Goal: Task Accomplishment & Management: Manage account settings

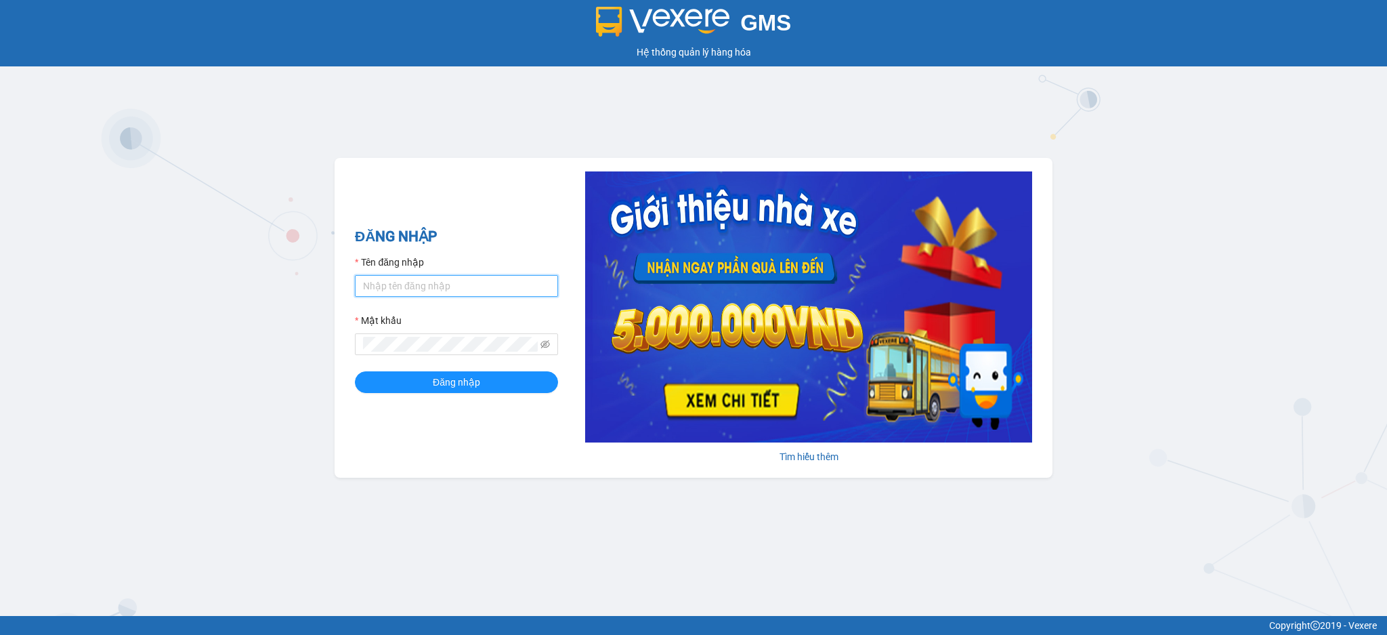
drag, startPoint x: 467, startPoint y: 291, endPoint x: 475, endPoint y: 296, distance: 9.2
click at [467, 291] on input "Tên đăng nhập" at bounding box center [456, 286] width 203 height 22
type input "tho.hao"
click at [355, 371] on button "Đăng nhập" at bounding box center [456, 382] width 203 height 22
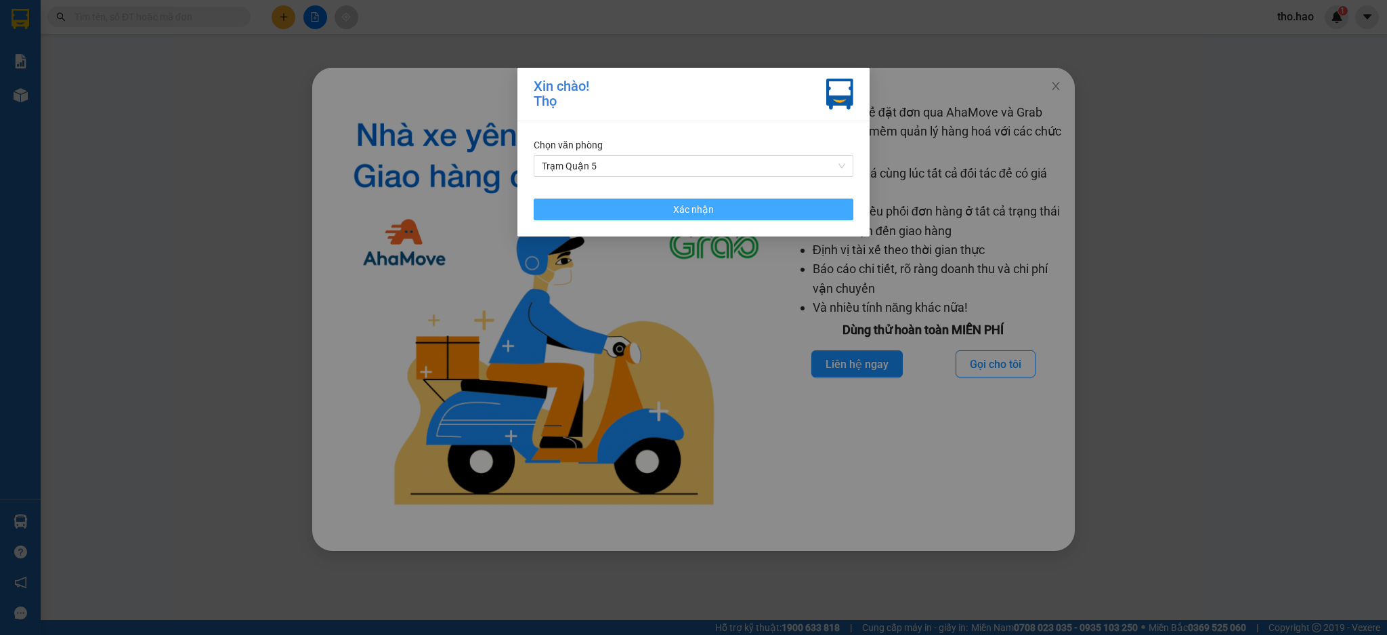
click at [756, 209] on button "Xác nhận" at bounding box center [694, 209] width 320 height 22
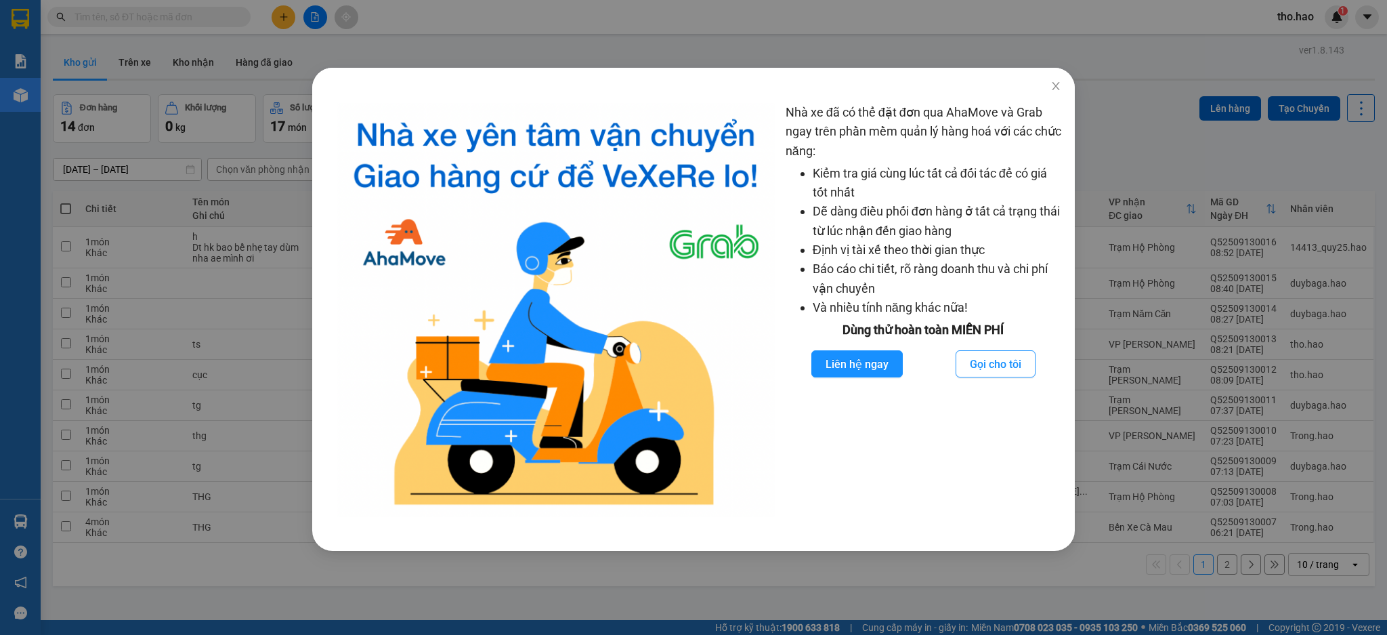
click at [1111, 135] on div "Nhà xe đã có thể đặt đơn qua AhaMove và Grab ngay trên phần mềm quản lý hàng ho…" at bounding box center [693, 317] width 1387 height 635
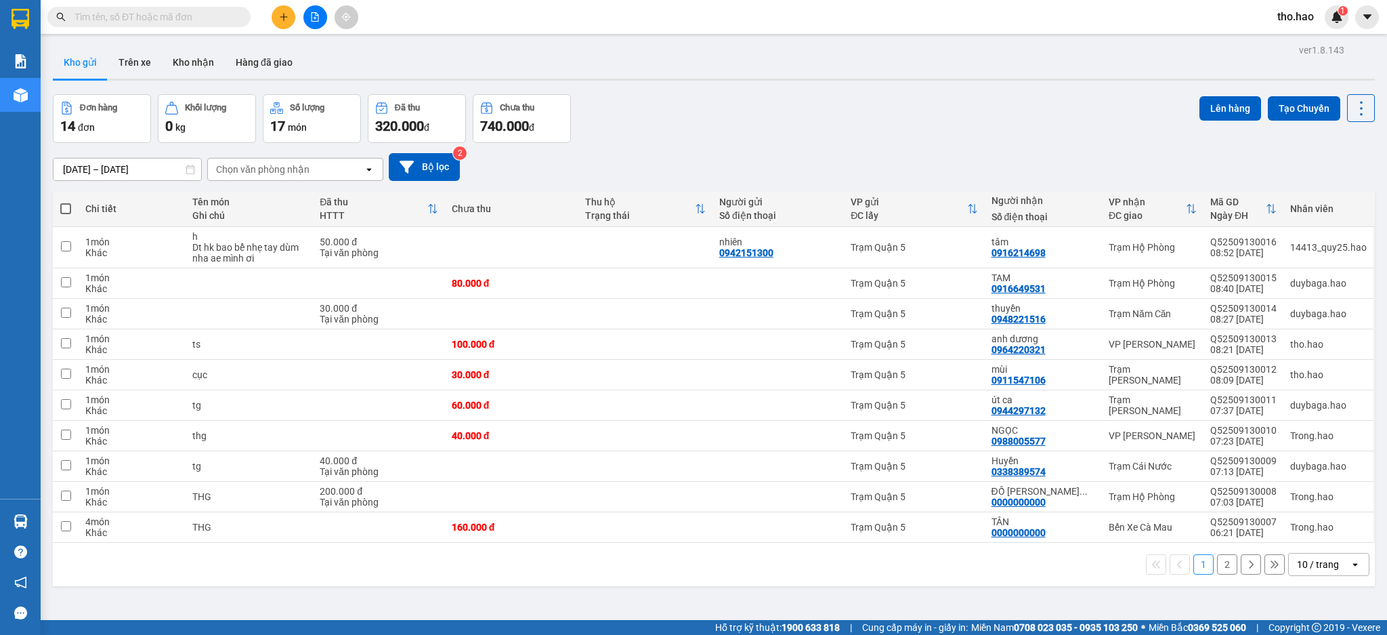
click at [93, 16] on input "text" at bounding box center [154, 16] width 160 height 15
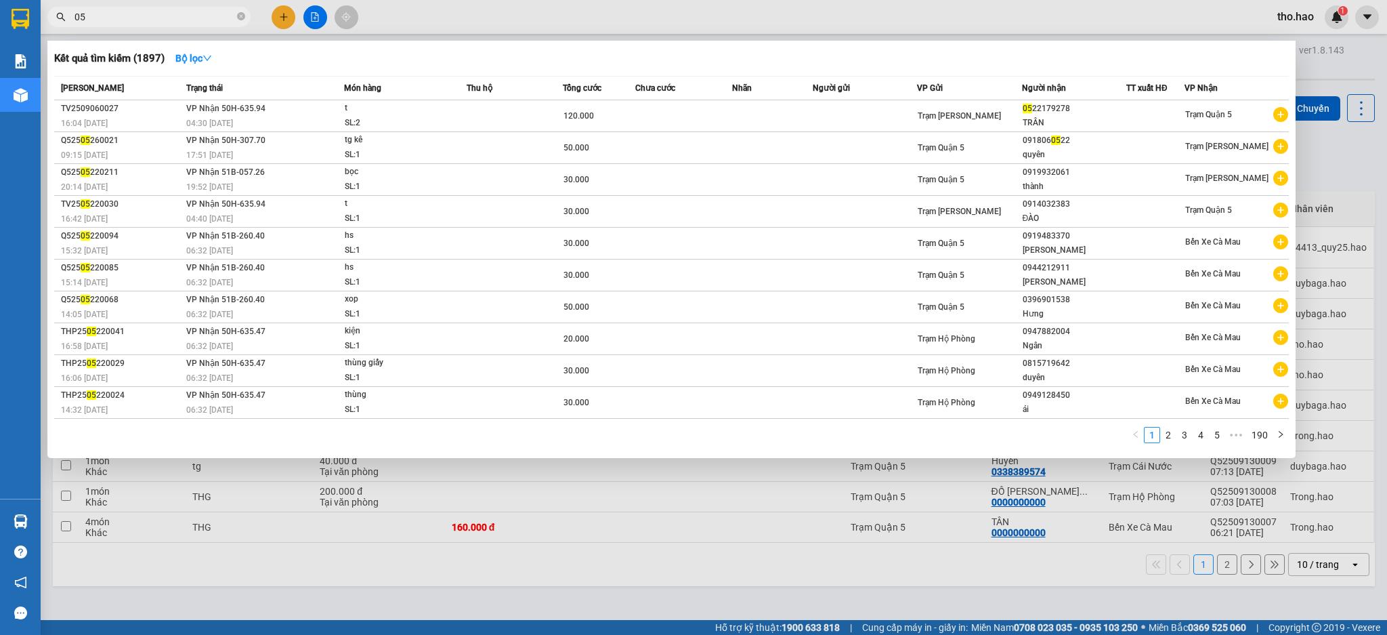
type input "0"
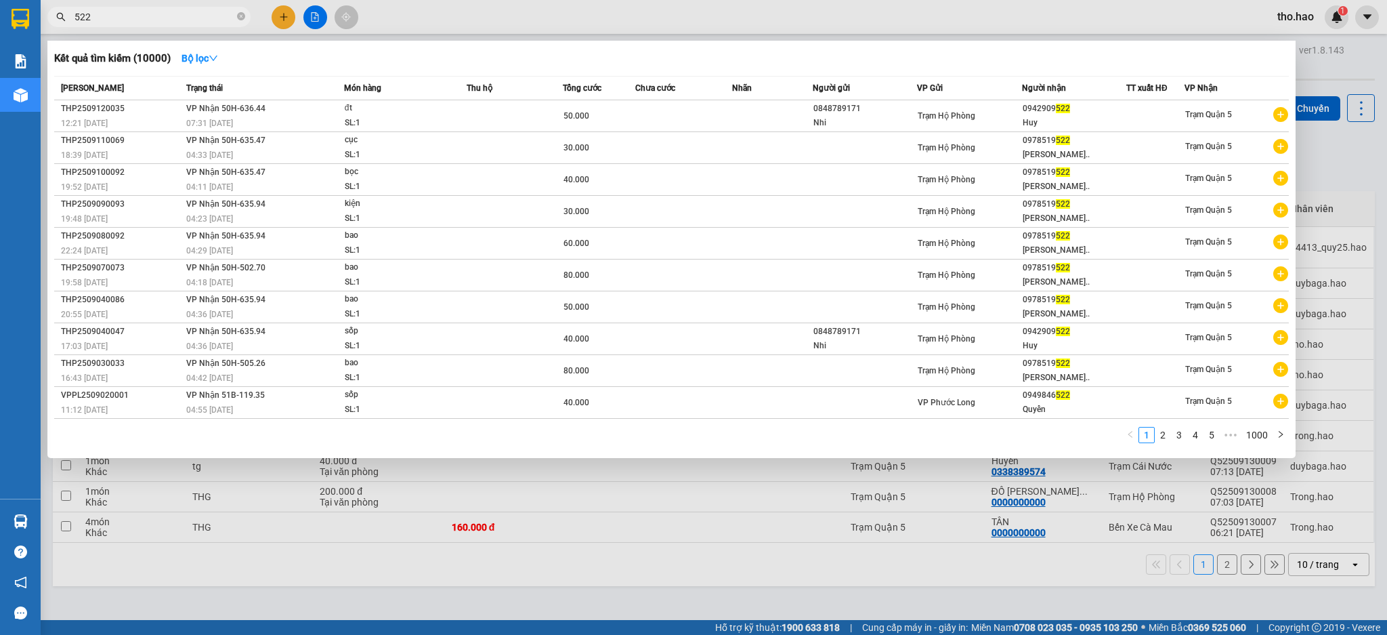
type input "522"
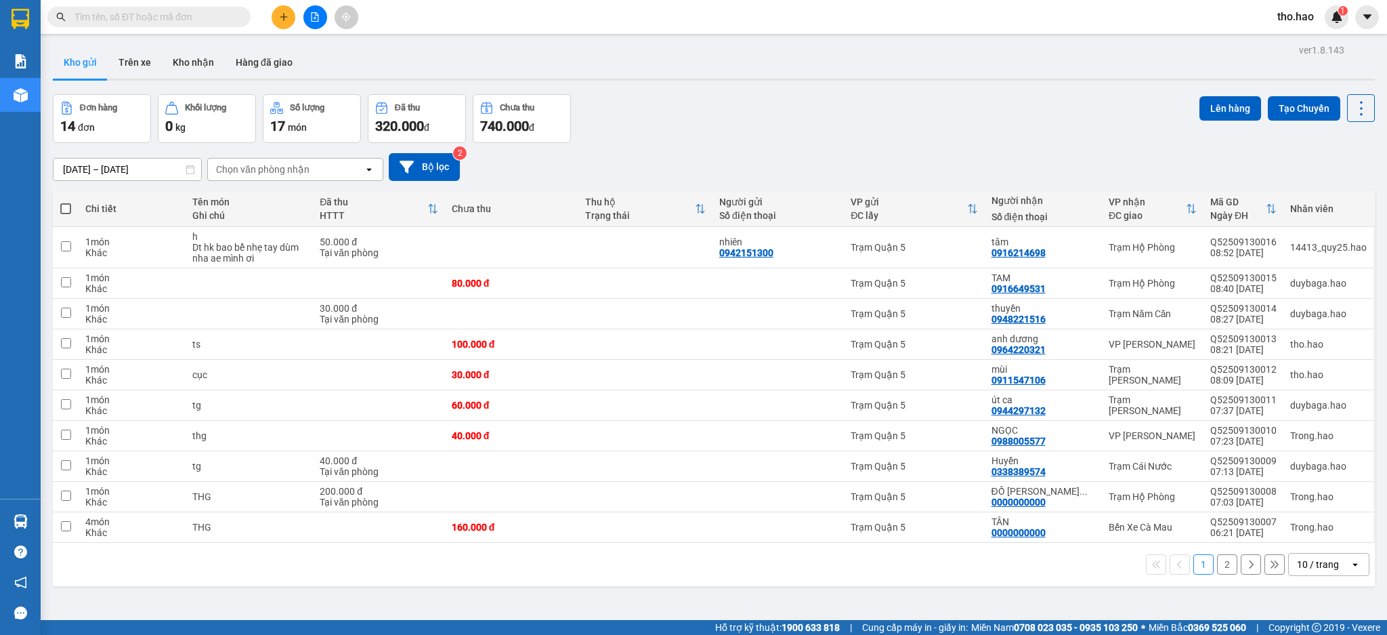
click at [120, 16] on input "text" at bounding box center [154, 16] width 160 height 15
type input "c"
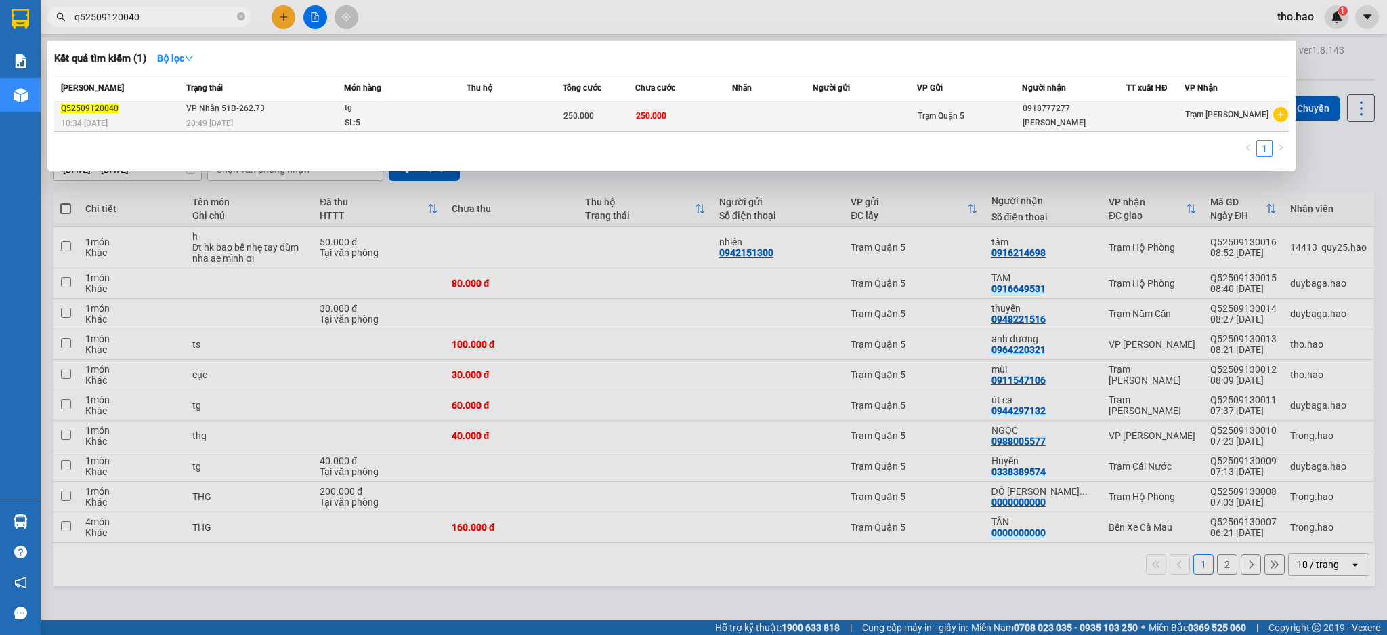
type input "q52509120040"
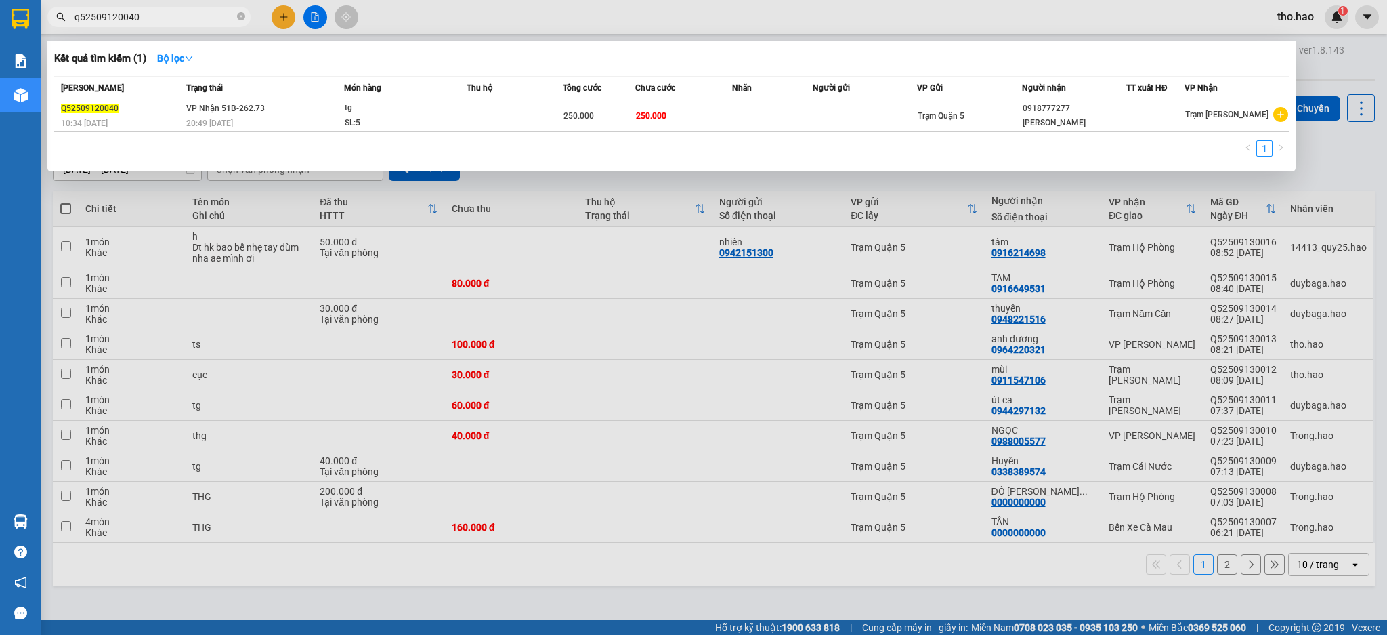
click at [233, 109] on span "[PERSON_NAME] 51B-262.73" at bounding box center [225, 108] width 79 height 9
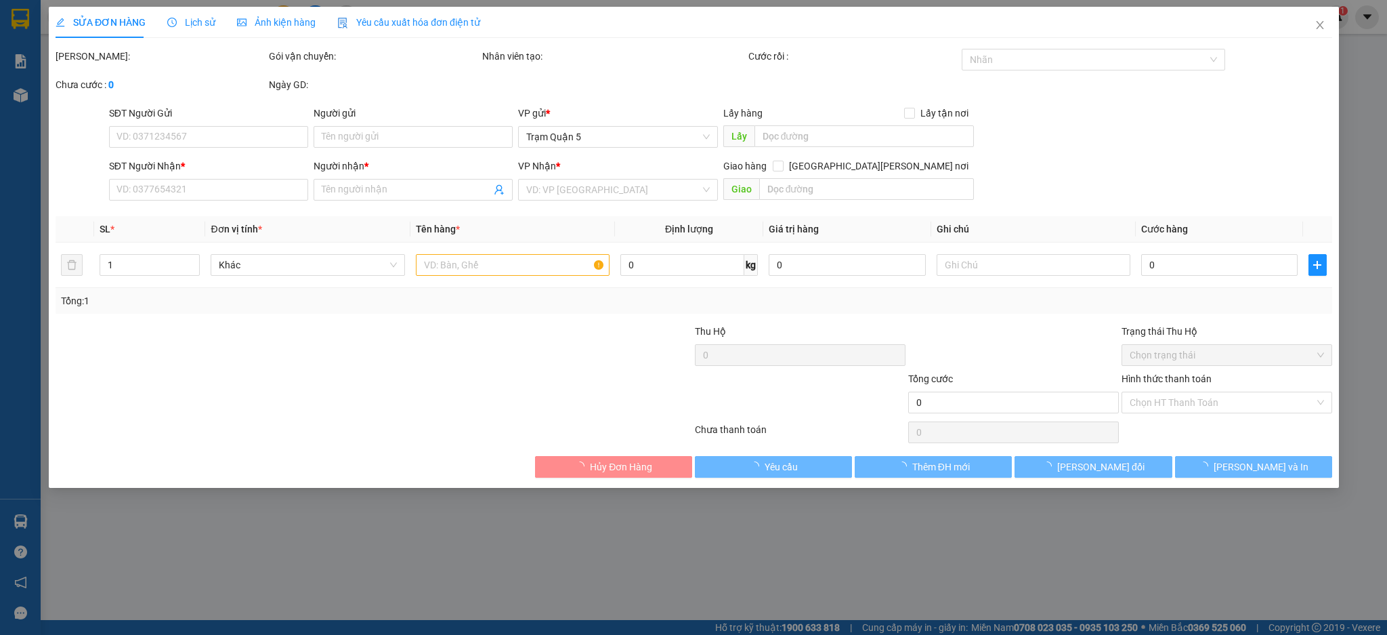
type input "0918777277"
type input "[PERSON_NAME]"
type input "250.000"
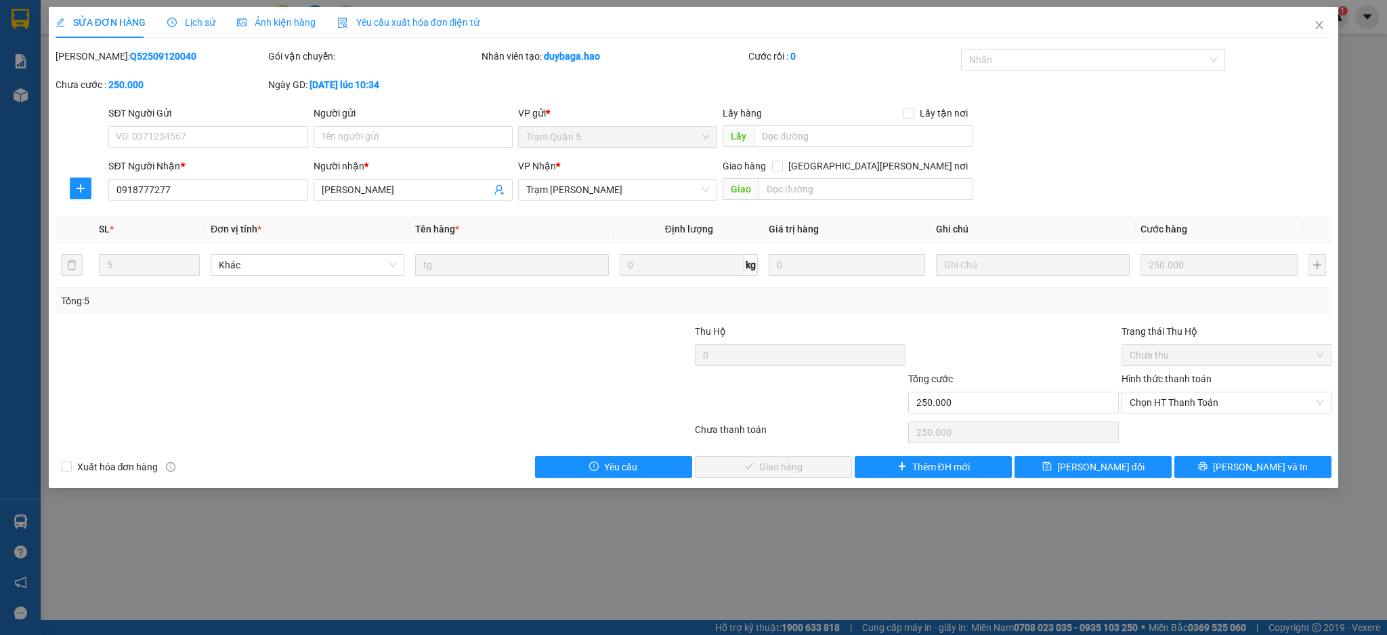
click at [267, 25] on span "Ảnh kiện hàng" at bounding box center [276, 22] width 79 height 11
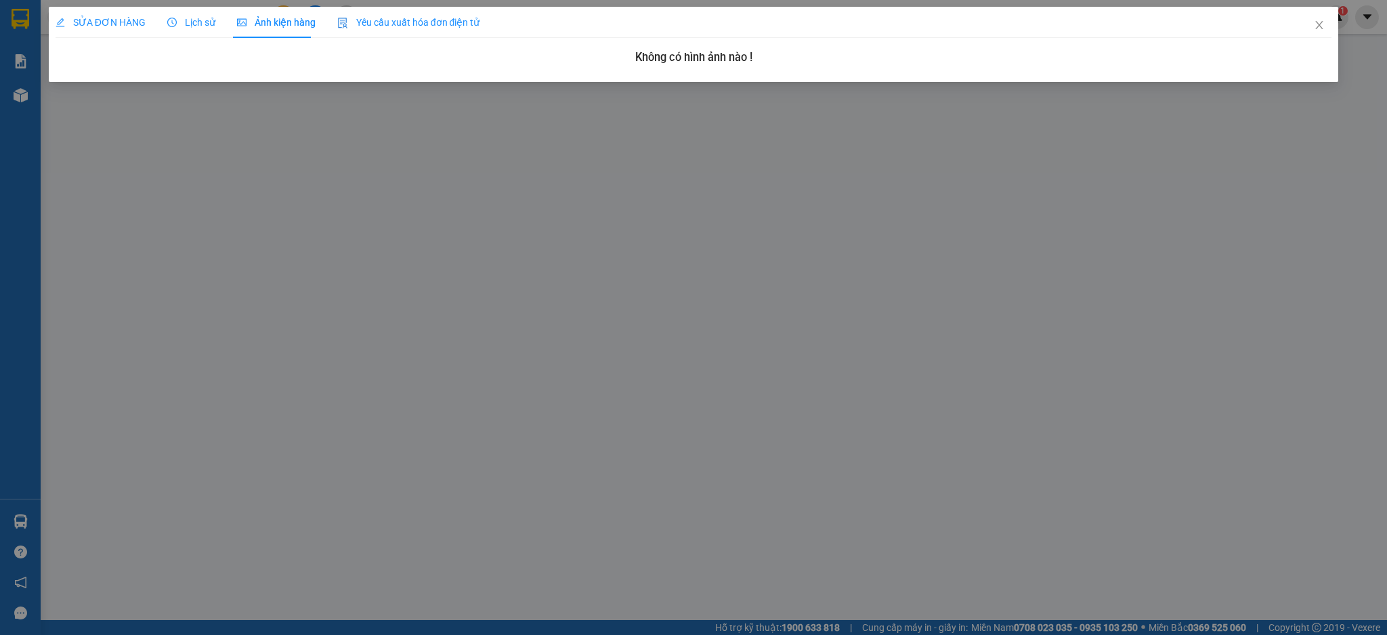
click at [193, 20] on span "Lịch sử" at bounding box center [191, 22] width 48 height 11
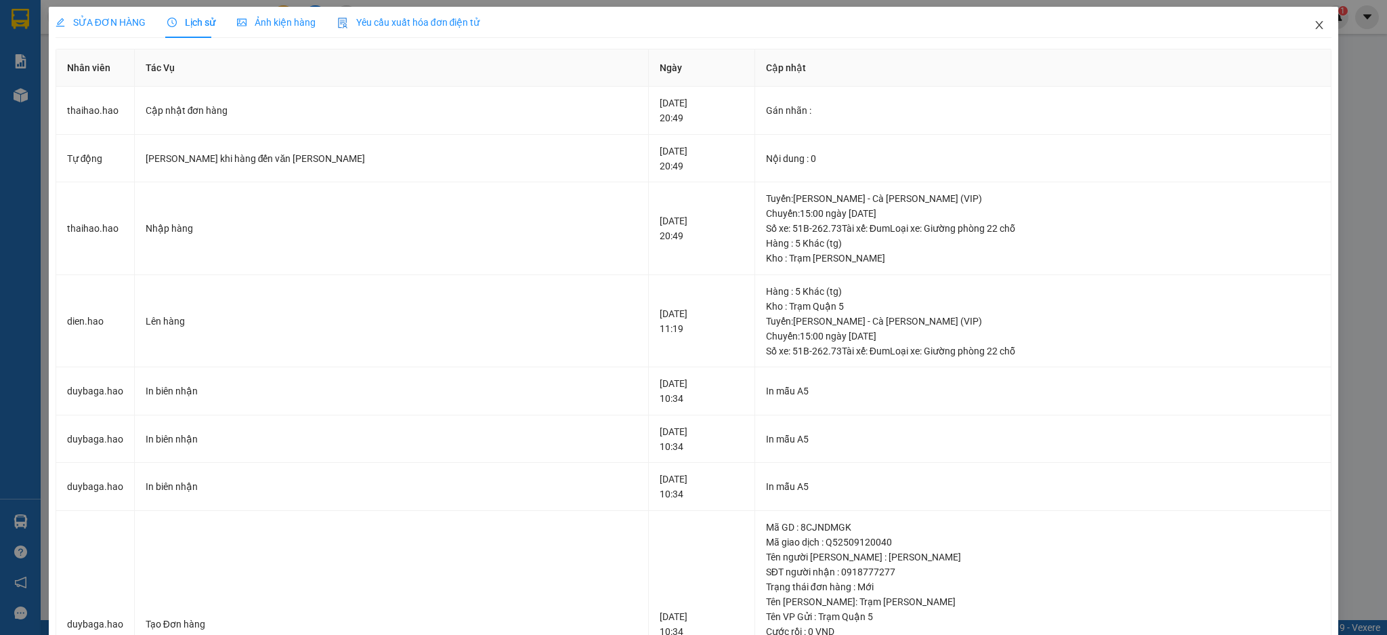
click at [1308, 18] on span "Close" at bounding box center [1319, 26] width 38 height 38
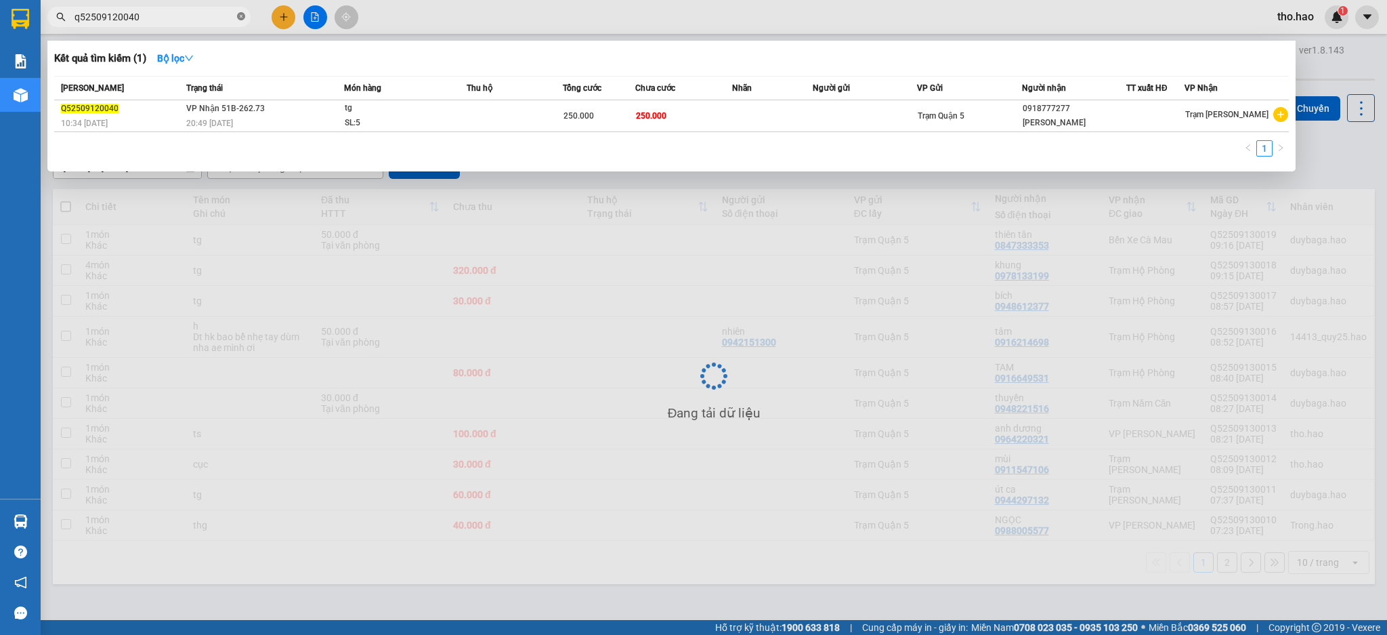
click at [240, 17] on icon "close-circle" at bounding box center [241, 16] width 8 height 8
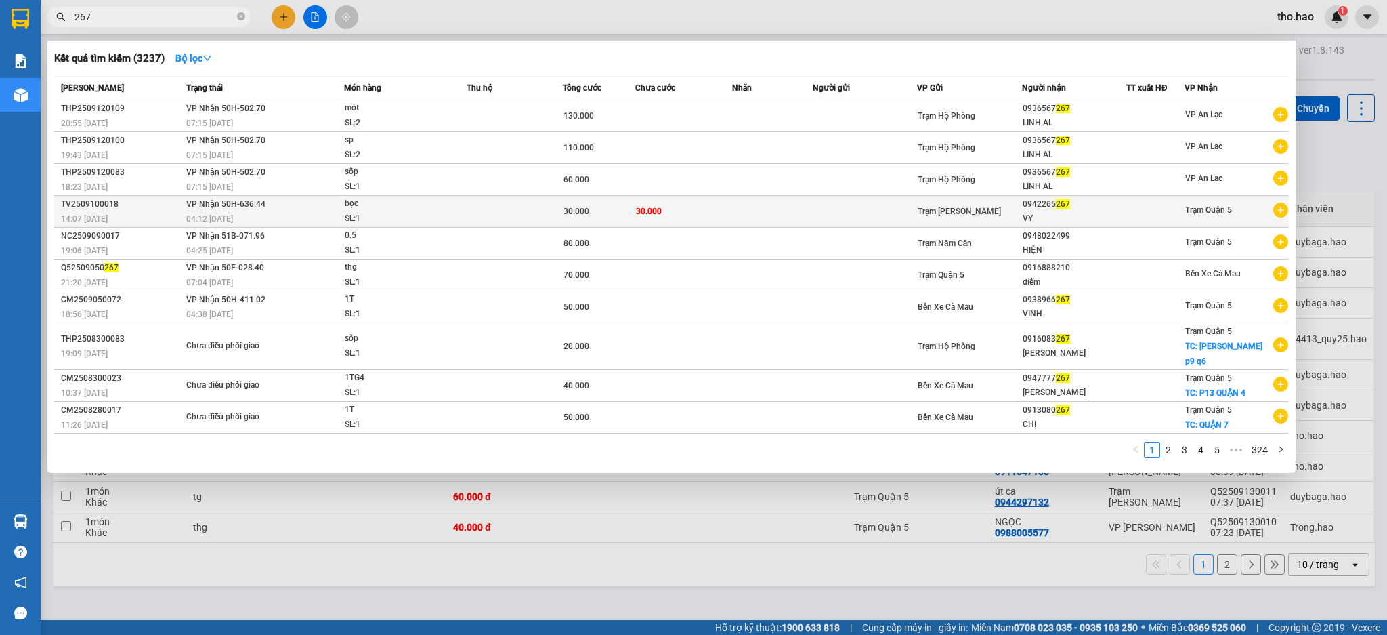
type input "267"
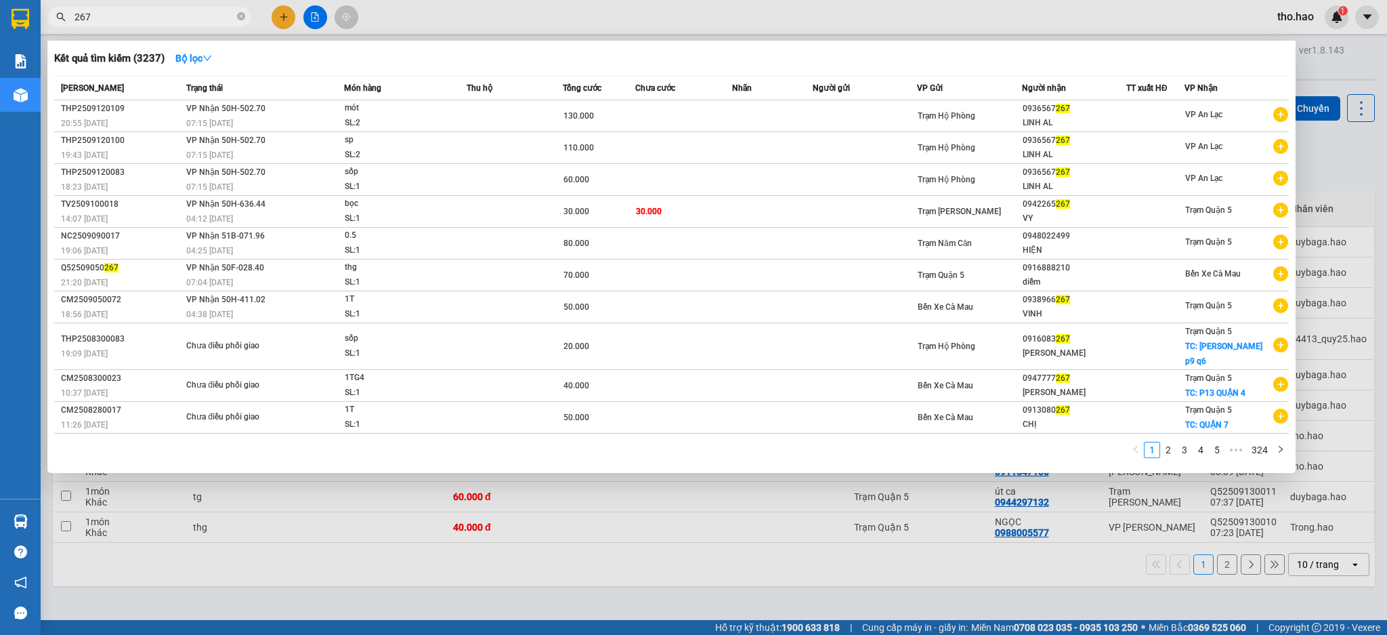
click at [380, 204] on div "bọc" at bounding box center [396, 203] width 102 height 15
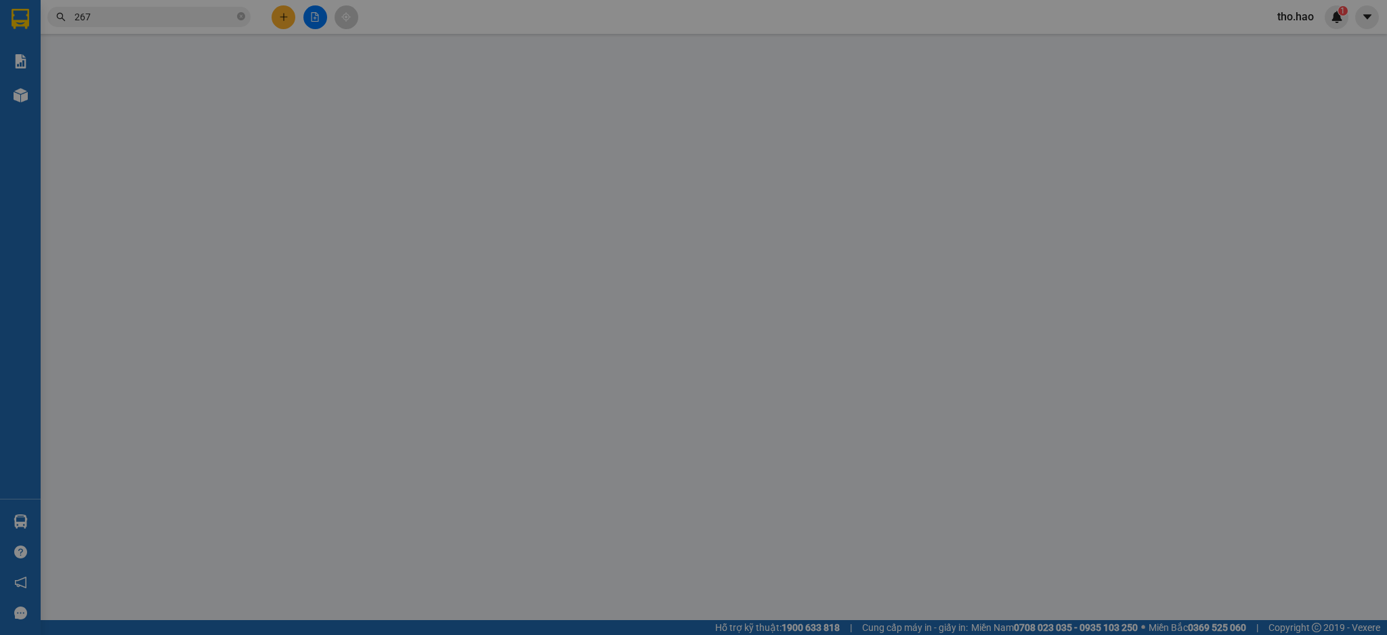
type input "0942265267"
type input "VY"
type input "30.000"
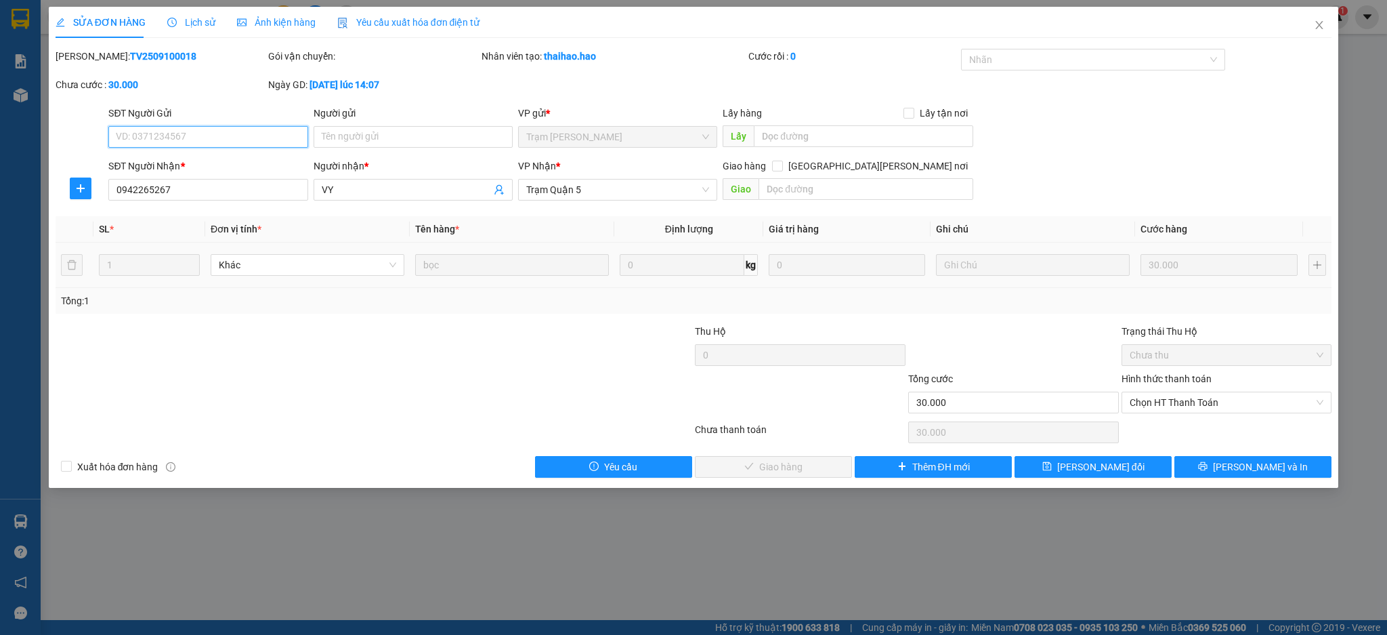
drag, startPoint x: 1196, startPoint y: 395, endPoint x: 1197, endPoint y: 414, distance: 19.7
click at [1196, 399] on span "Chọn HT Thanh Toán" at bounding box center [1227, 402] width 194 height 20
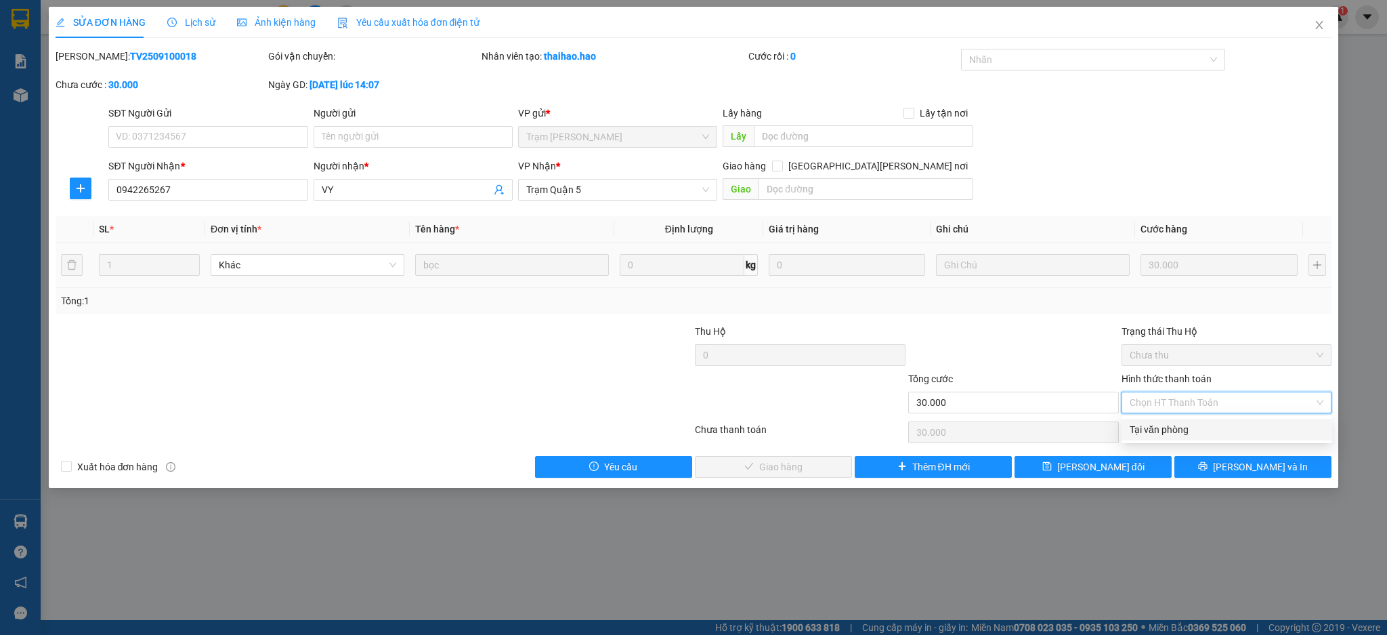
click at [1195, 437] on div "Tại văn phòng" at bounding box center [1226, 430] width 211 height 22
type input "0"
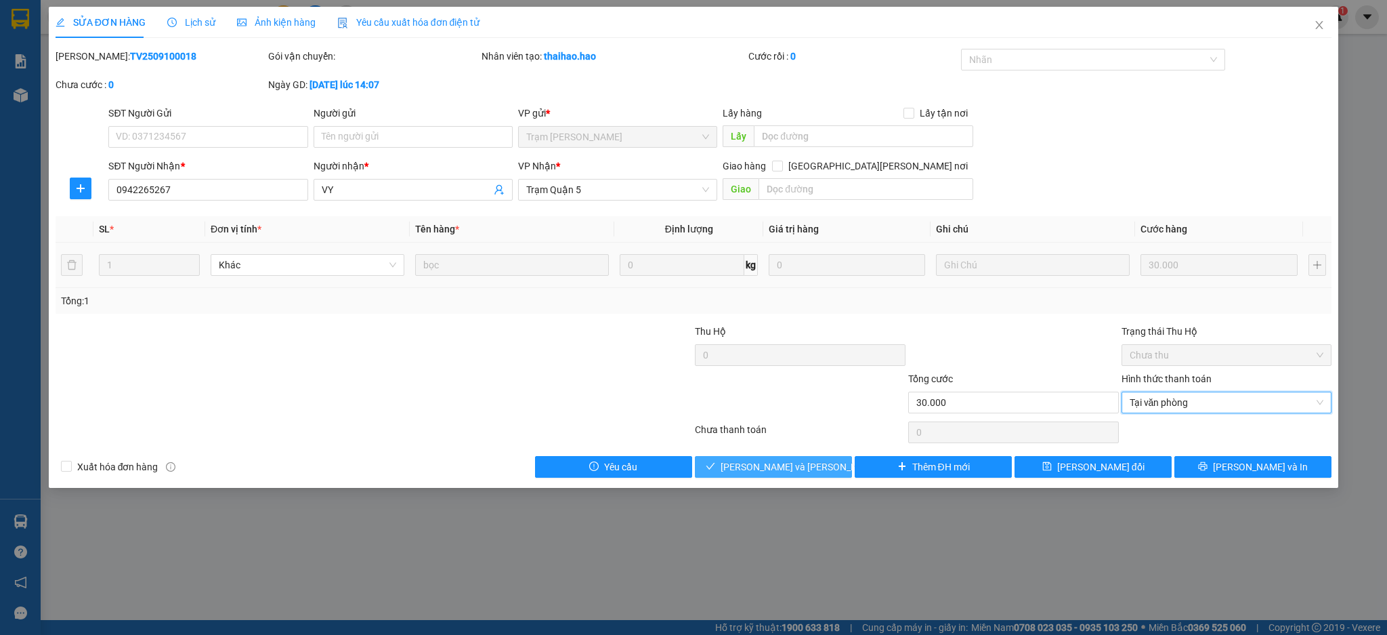
click at [752, 465] on span "[PERSON_NAME] và [PERSON_NAME] hàng" at bounding box center [812, 466] width 183 height 15
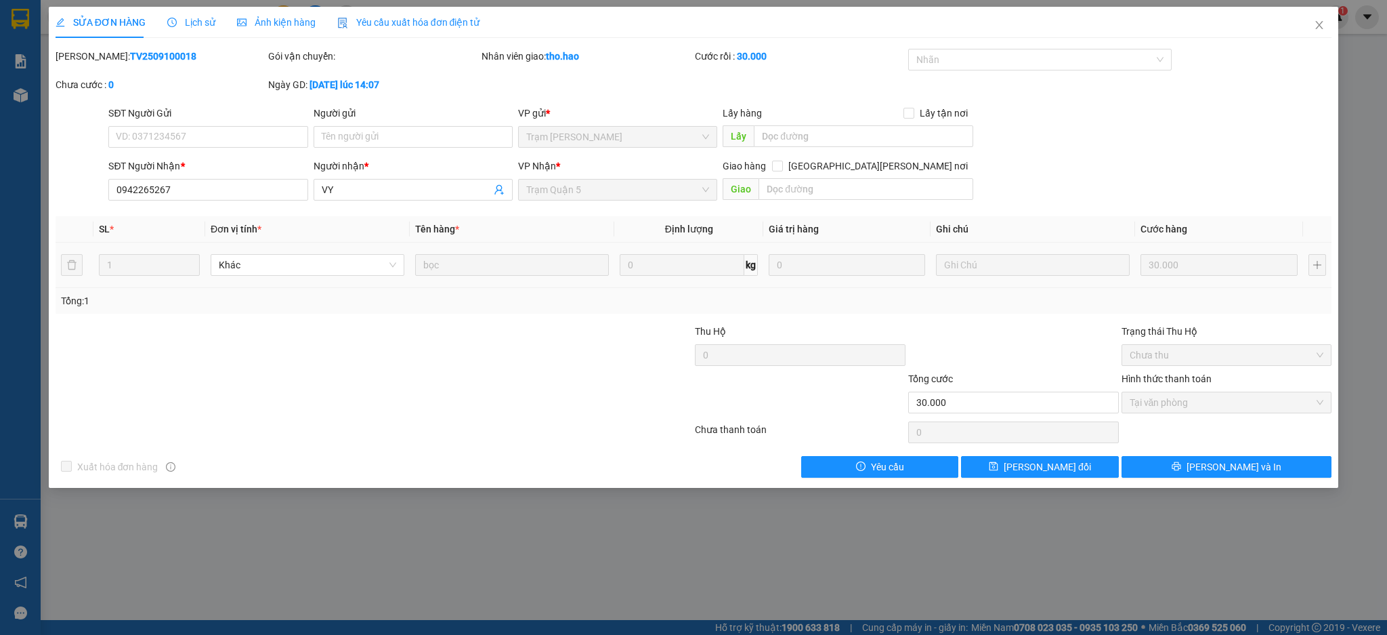
click at [813, 570] on div "SỬA ĐƠN HÀNG Lịch sử [PERSON_NAME] hàng Yêu cầu xuất [PERSON_NAME] điện tử Tota…" at bounding box center [693, 317] width 1387 height 635
click at [1364, 188] on div "SỬA ĐƠN HÀNG Lịch sử [PERSON_NAME] hàng Yêu cầu xuất [PERSON_NAME] điện tử Tota…" at bounding box center [693, 317] width 1387 height 635
drag, startPoint x: 1314, startPoint y: 30, endPoint x: 304, endPoint y: 23, distance: 1009.7
click at [1314, 30] on icon "close" at bounding box center [1319, 25] width 11 height 11
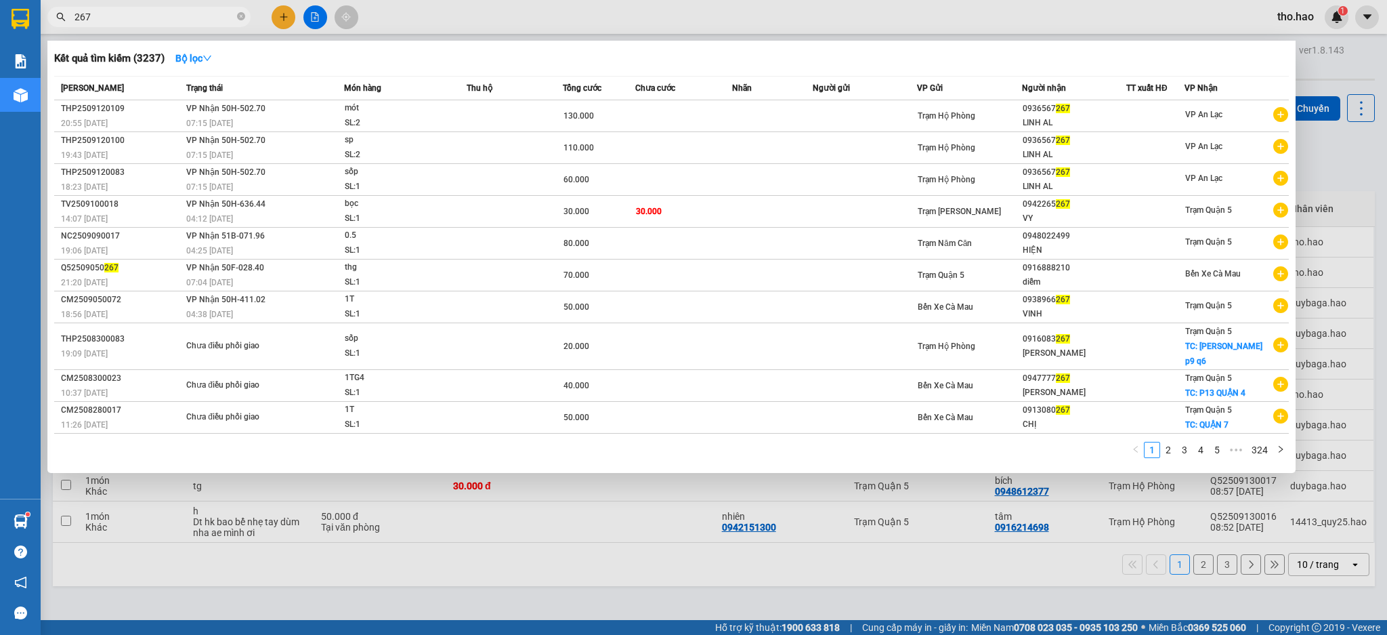
click at [240, 16] on icon "close-circle" at bounding box center [241, 16] width 8 height 8
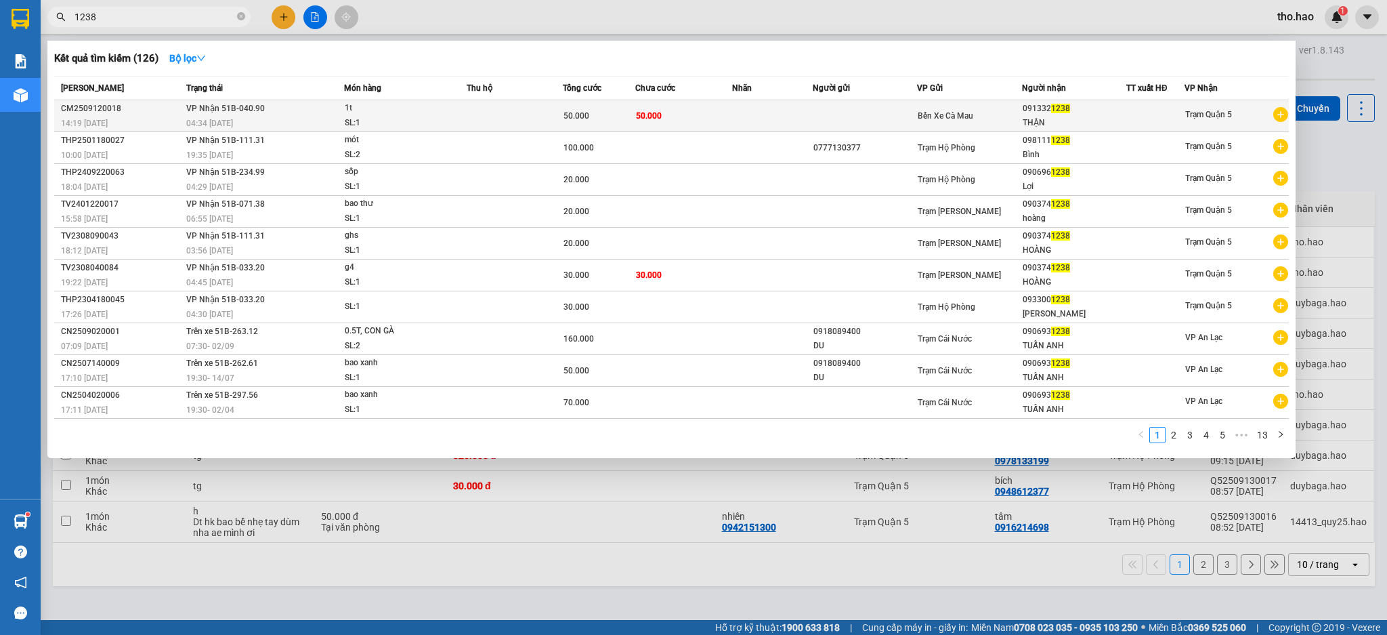
type input "1238"
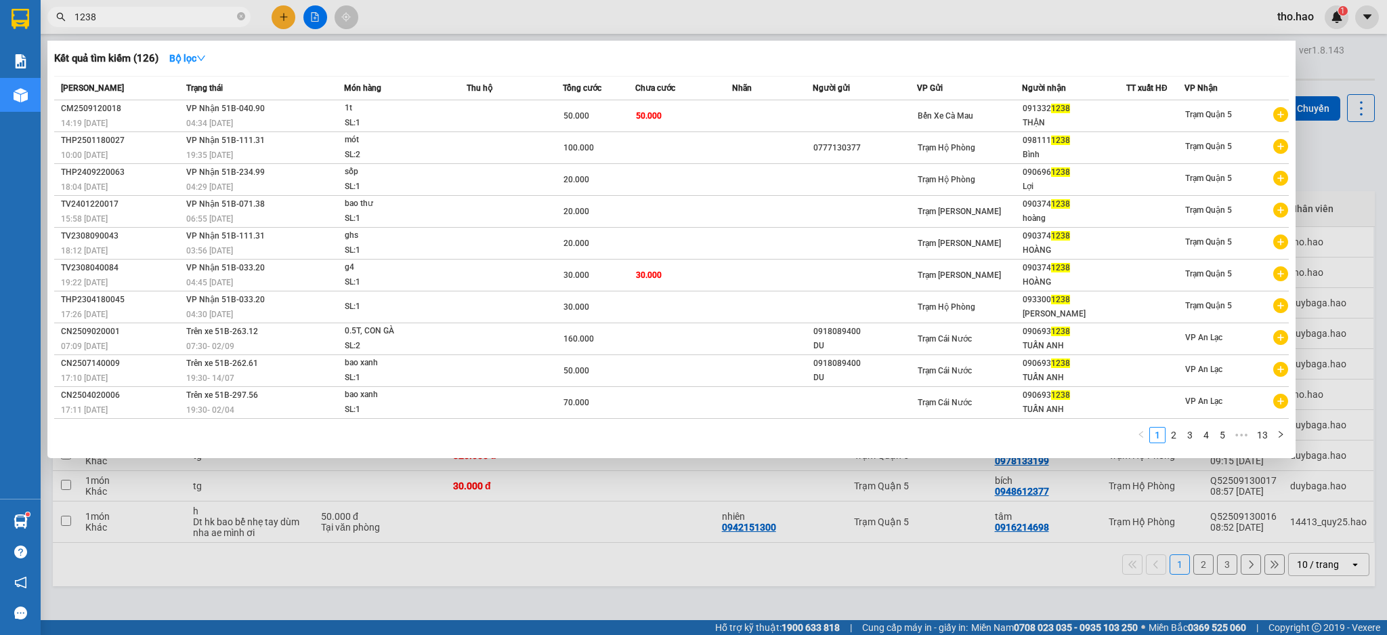
click at [223, 113] on span "[PERSON_NAME] 51B-040.90" at bounding box center [225, 108] width 79 height 9
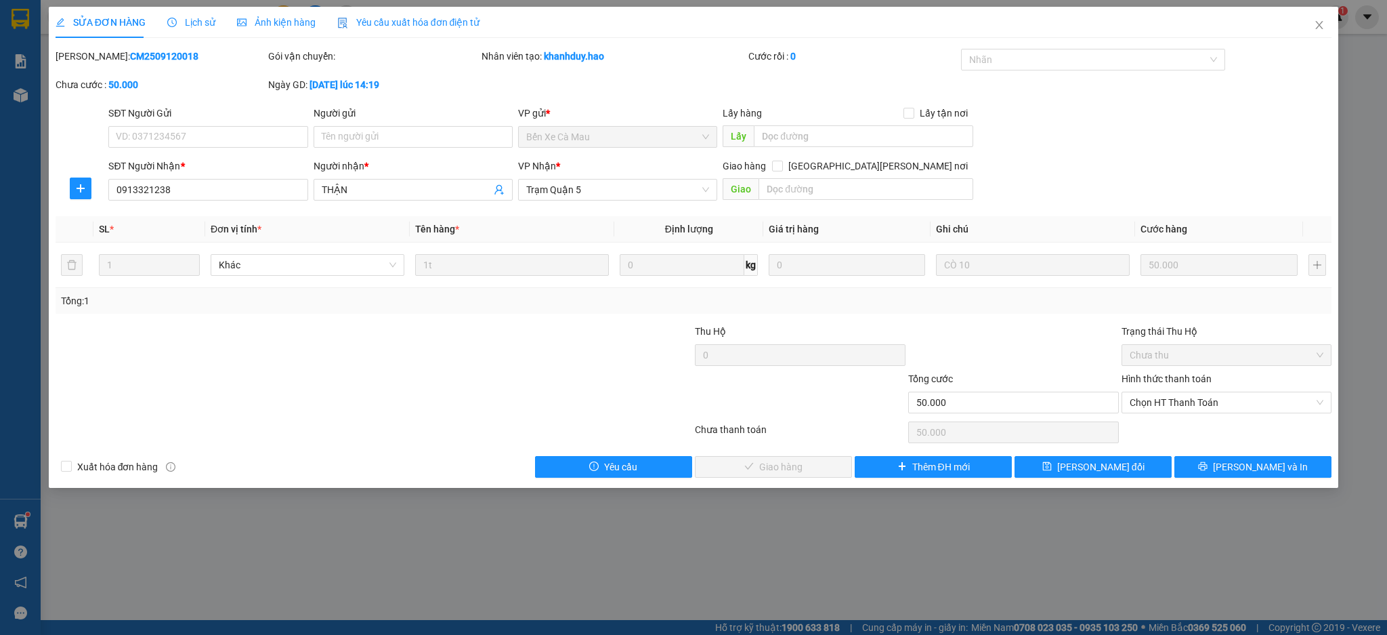
click at [294, 20] on span "Ảnh kiện hàng" at bounding box center [276, 22] width 79 height 11
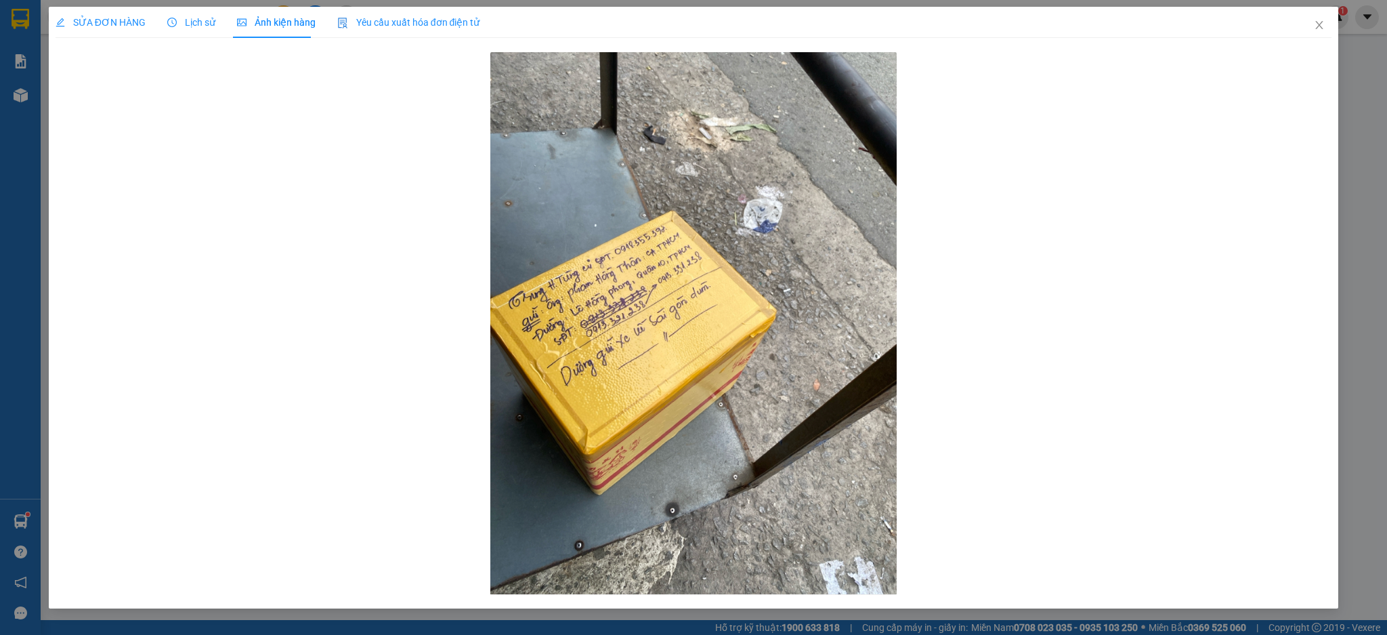
click at [114, 30] on div "SỬA ĐƠN HÀNG" at bounding box center [101, 22] width 90 height 31
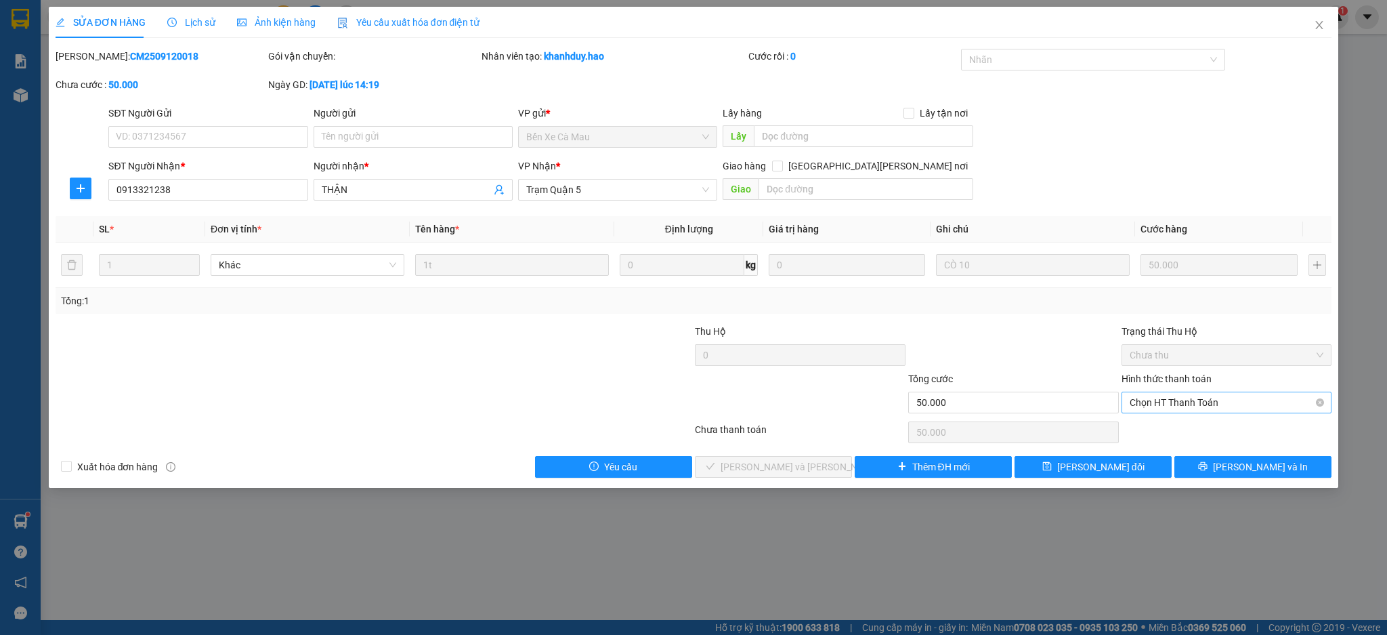
click at [1167, 402] on span "Chọn HT Thanh Toán" at bounding box center [1227, 402] width 194 height 20
drag, startPoint x: 1154, startPoint y: 438, endPoint x: 1075, endPoint y: 437, distance: 79.2
click at [1151, 437] on div "Tại văn phòng" at bounding box center [1226, 430] width 211 height 22
type input "0"
click at [781, 473] on span "[PERSON_NAME] và [PERSON_NAME] hàng" at bounding box center [812, 466] width 183 height 15
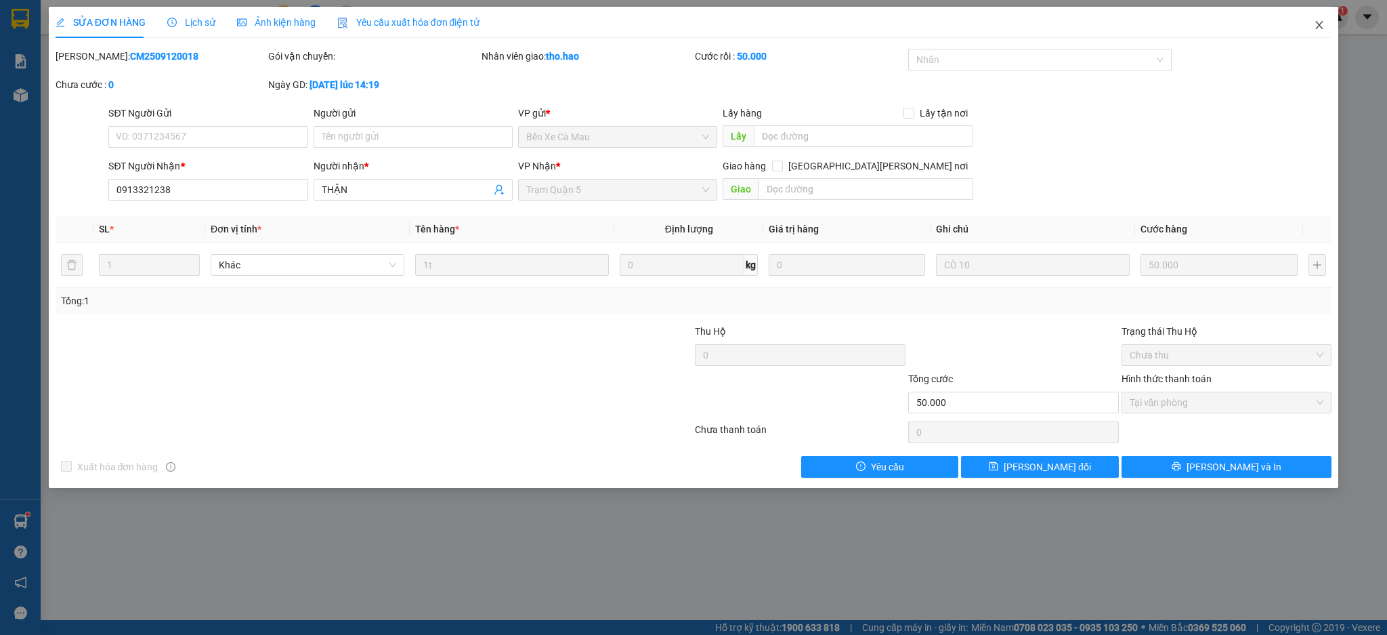
click at [1326, 29] on span "Close" at bounding box center [1319, 26] width 38 height 38
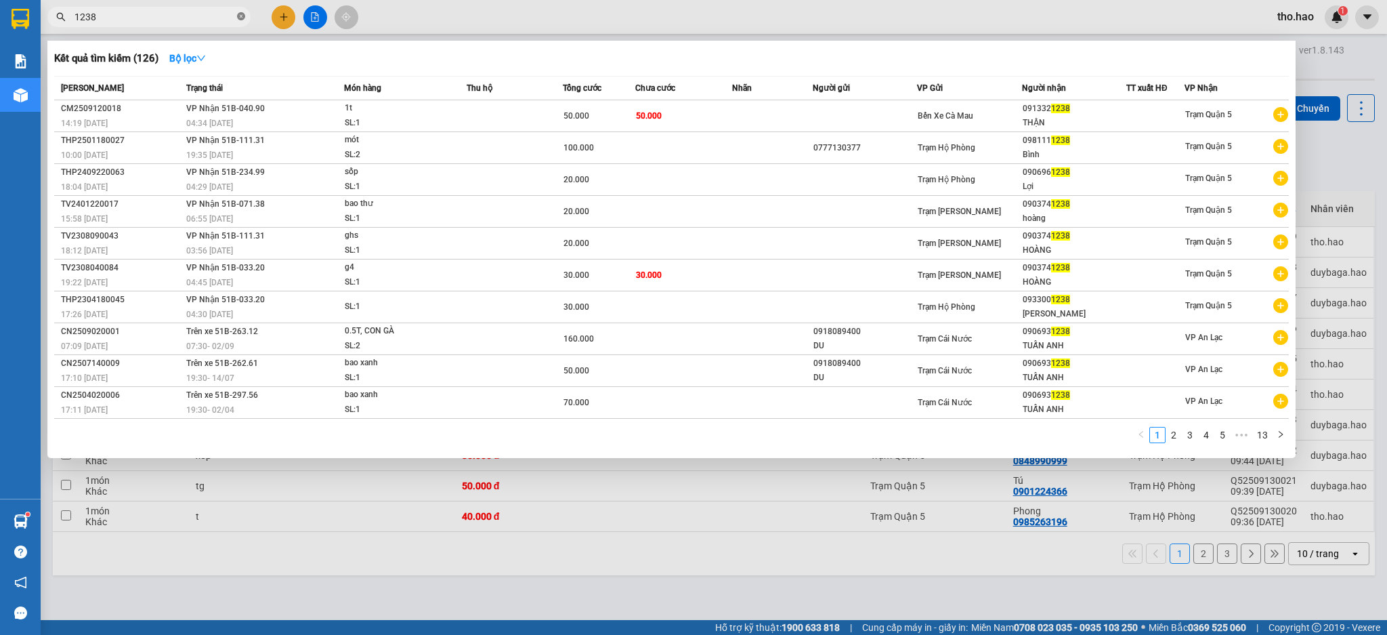
click at [237, 20] on icon "close-circle" at bounding box center [241, 16] width 8 height 8
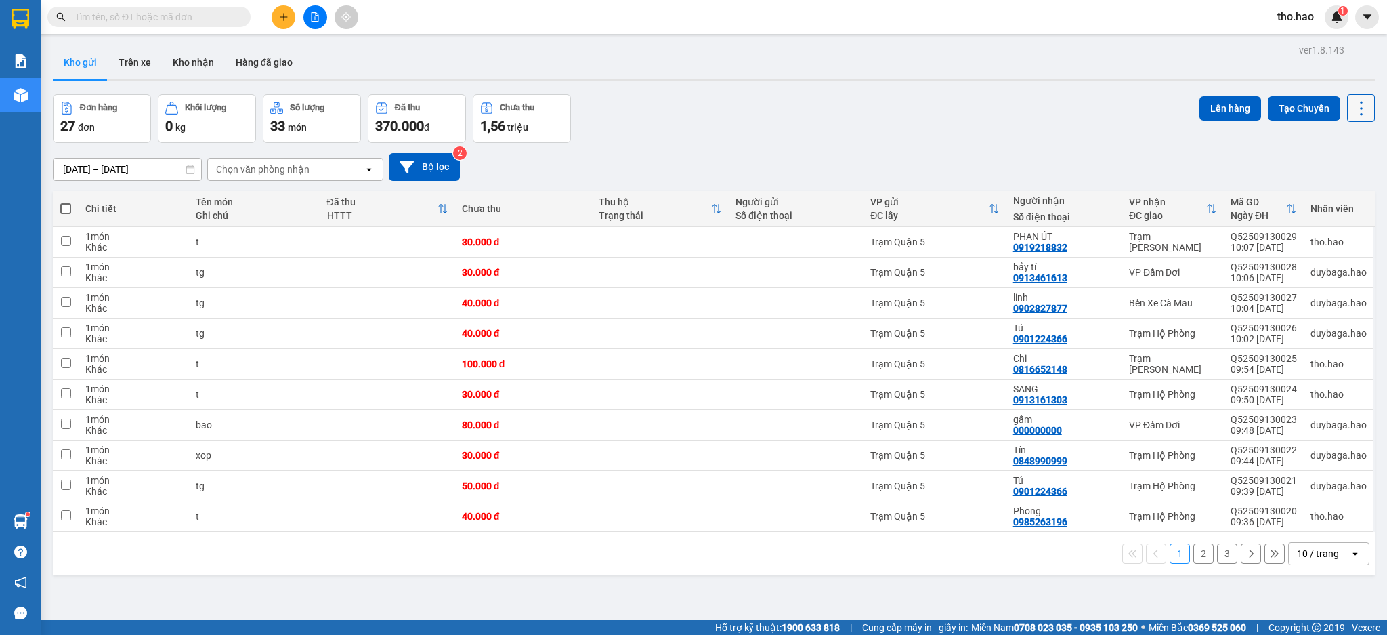
click at [1347, 114] on button at bounding box center [1361, 108] width 28 height 28
click at [1327, 188] on span "Làm mới" at bounding box center [1328, 194] width 37 height 14
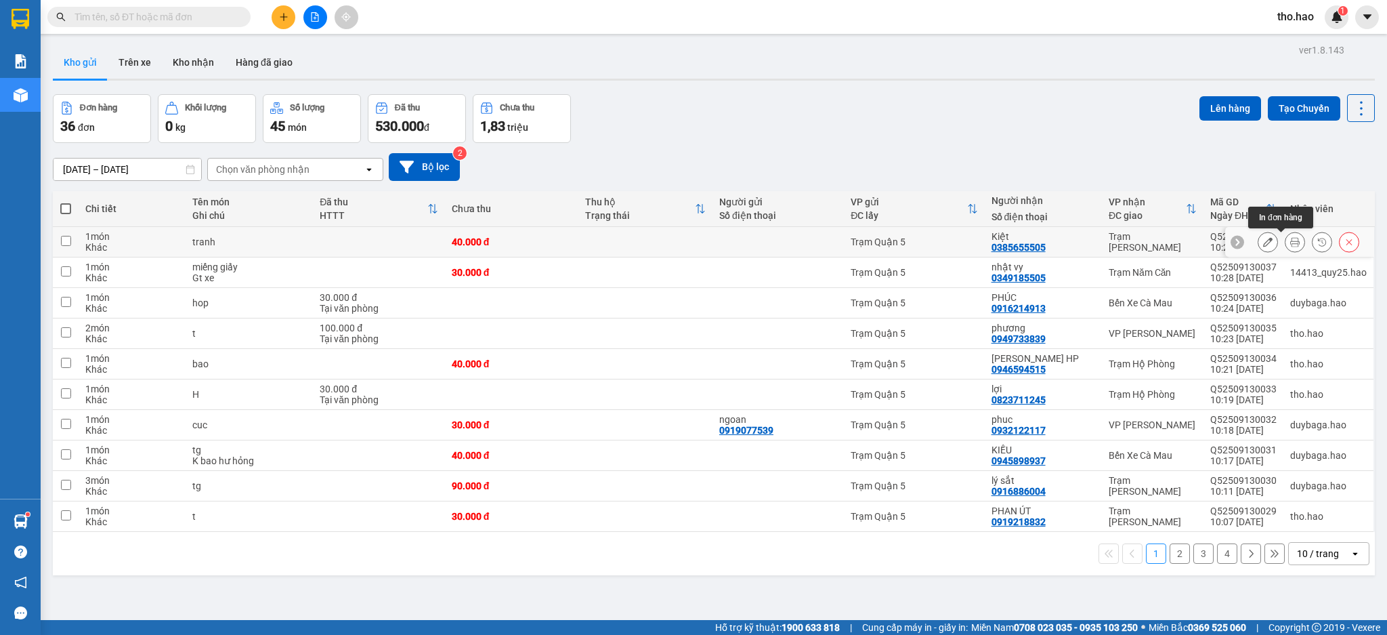
click at [1287, 242] on button at bounding box center [1294, 242] width 19 height 24
